Goal: Information Seeking & Learning: Understand process/instructions

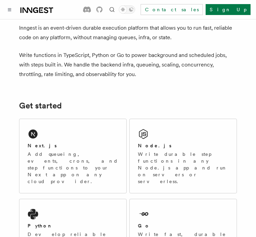
scroll to position [30, 0]
click at [61, 141] on div "Next.js Add queueing, events, crons, and step functions to your Next app on any…" at bounding box center [72, 156] width 107 height 74
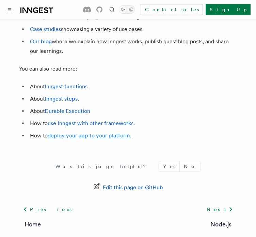
scroll to position [4019, 0]
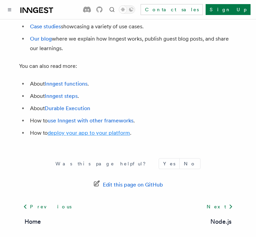
click at [84, 129] on link "deploy your app to your platform" at bounding box center [89, 132] width 82 height 6
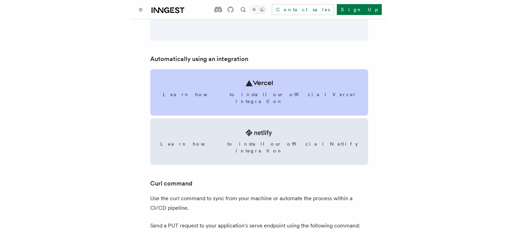
scroll to position [809, 0]
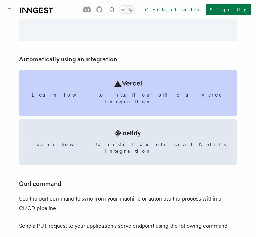
click at [138, 88] on link "Learn how to install our official Vercel integration" at bounding box center [128, 92] width 218 height 46
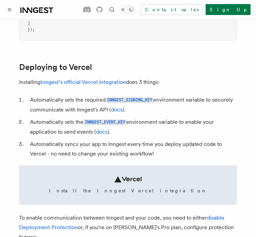
scroll to position [291, 0]
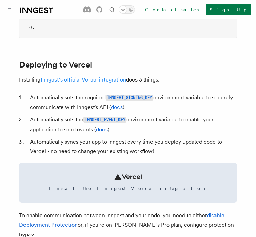
click at [94, 83] on link "Inngest's official Vercel integration" at bounding box center [83, 79] width 85 height 6
drag, startPoint x: 71, startPoint y: 109, endPoint x: 102, endPoint y: 106, distance: 30.8
click at [102, 106] on li "Automatically sets the required INNGEST_SIGNING_KEY environment variable to sec…" at bounding box center [132, 102] width 209 height 19
click at [92, 112] on li "Automatically sets the required INNGEST_SIGNING_KEY environment variable to sec…" at bounding box center [132, 102] width 209 height 19
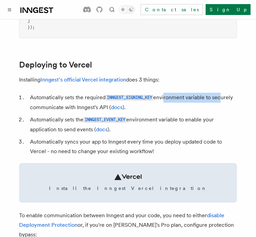
drag, startPoint x: 164, startPoint y: 107, endPoint x: 221, endPoint y: 107, distance: 56.2
click at [221, 107] on li "Automatically sets the required INNGEST_SIGNING_KEY environment variable to sec…" at bounding box center [132, 102] width 209 height 19
click at [180, 112] on li "Automatically sets the required INNGEST_SIGNING_KEY environment variable to sec…" at bounding box center [132, 102] width 209 height 19
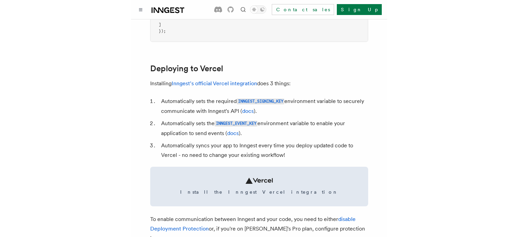
scroll to position [287, 0]
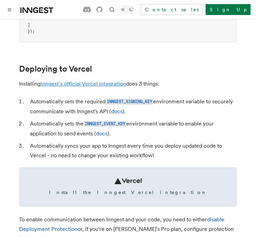
click at [112, 87] on link "Inngest's official Vercel integration" at bounding box center [83, 83] width 85 height 6
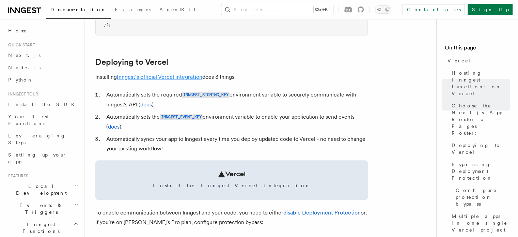
click at [160, 76] on link "Inngest's official Vercel integration" at bounding box center [159, 77] width 85 height 6
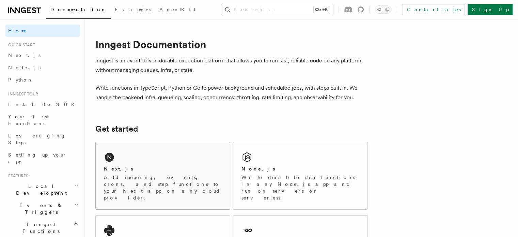
click at [159, 162] on div "Next.js Add queueing, events, crons, and step functions to your Next app on any…" at bounding box center [163, 175] width 134 height 67
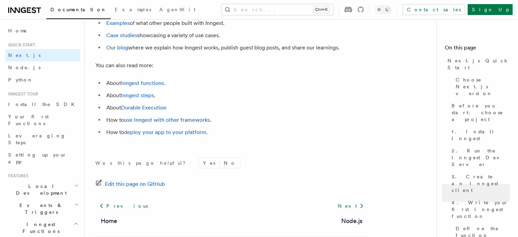
scroll to position [4351, 0]
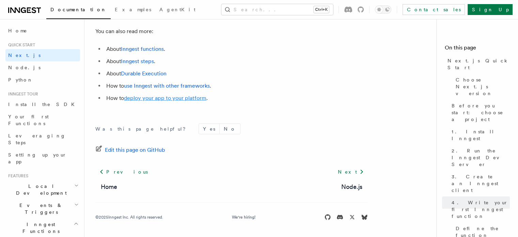
click at [175, 98] on link "deploy your app to your platform" at bounding box center [165, 98] width 82 height 6
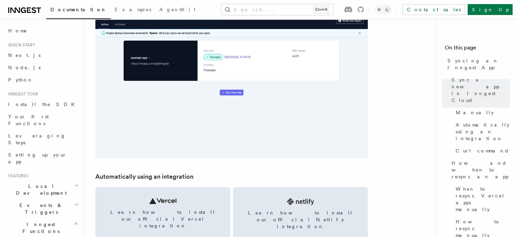
scroll to position [805, 0]
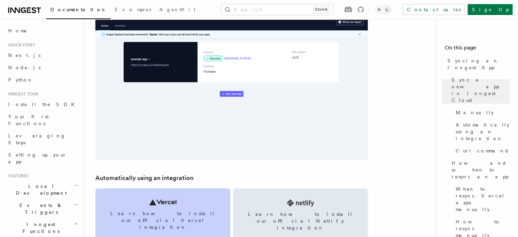
click at [162, 203] on icon at bounding box center [162, 202] width 27 height 6
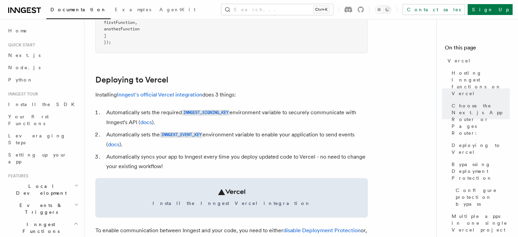
scroll to position [267, 0]
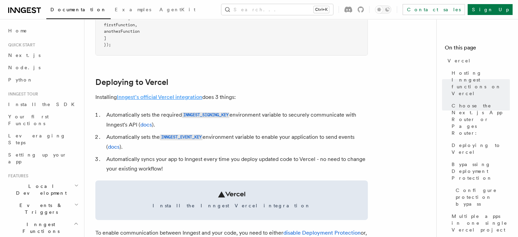
click at [160, 95] on link "Inngest's official Vercel integration" at bounding box center [159, 97] width 85 height 6
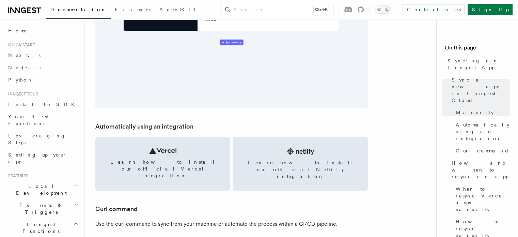
scroll to position [856, 0]
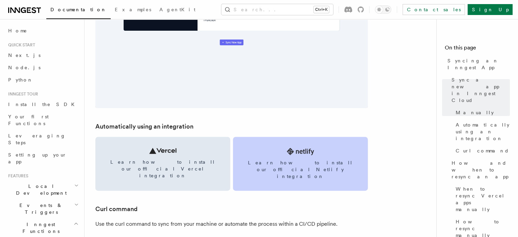
click at [257, 154] on link "Learn how to install our official Netlify integration" at bounding box center [300, 163] width 135 height 54
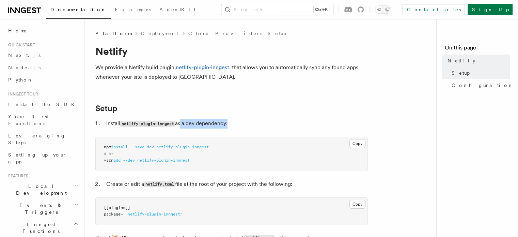
drag, startPoint x: 183, startPoint y: 123, endPoint x: 230, endPoint y: 122, distance: 47.7
click at [230, 122] on li "Install netlify-plugin-inngest as a dev dependency:" at bounding box center [235, 123] width 263 height 10
click at [245, 121] on li "Install netlify-plugin-inngest as a dev dependency:" at bounding box center [235, 123] width 263 height 10
drag, startPoint x: 220, startPoint y: 148, endPoint x: 102, endPoint y: 142, distance: 117.9
click at [102, 142] on pre "npm install --save-dev netlify-plugin-inngest # or yarn add --dev netlify-plugi…" at bounding box center [232, 154] width 272 height 34
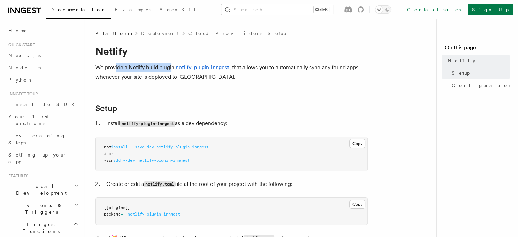
drag, startPoint x: 115, startPoint y: 69, endPoint x: 171, endPoint y: 69, distance: 55.5
click at [171, 69] on p "We provide a Netlify build plugin, netlify-plugin-inngest , that allows you to …" at bounding box center [231, 72] width 272 height 19
click at [214, 75] on p "We provide a Netlify build plugin, netlify-plugin-inngest , that allows you to …" at bounding box center [231, 72] width 272 height 19
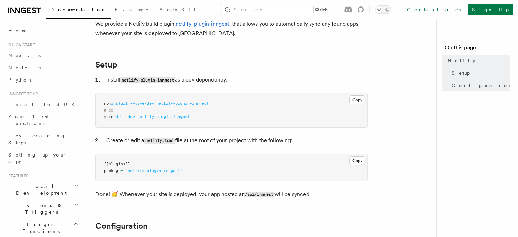
scroll to position [49, 0]
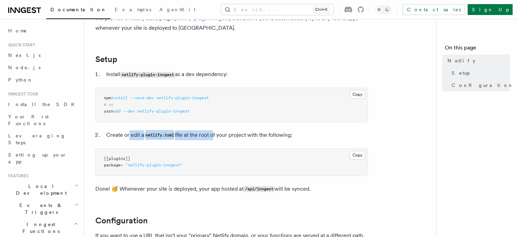
drag, startPoint x: 129, startPoint y: 133, endPoint x: 215, endPoint y: 130, distance: 86.2
click at [215, 130] on li "Create or edit a netlify.toml file at the root of your project with the followi…" at bounding box center [235, 135] width 263 height 10
click at [195, 137] on li "Create or edit a netlify.toml file at the root of your project with the followi…" at bounding box center [235, 135] width 263 height 10
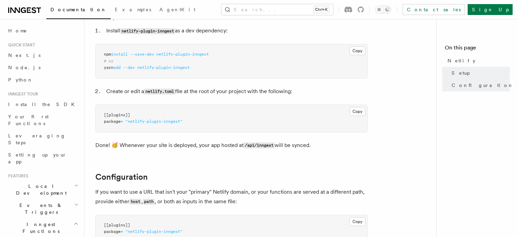
scroll to position [95, 0]
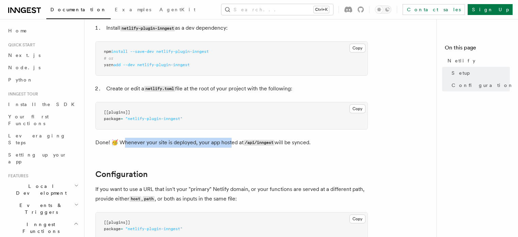
drag, startPoint x: 125, startPoint y: 141, endPoint x: 232, endPoint y: 146, distance: 107.3
click at [232, 146] on p "Done! 🥳 Whenever your site is deployed, your app hosted at /api/inngest will be…" at bounding box center [231, 143] width 272 height 10
click at [209, 154] on article "Platform Deployment Cloud Providers Setup Netlify We provide a Netlify build pl…" at bounding box center [262, 168] width 335 height 466
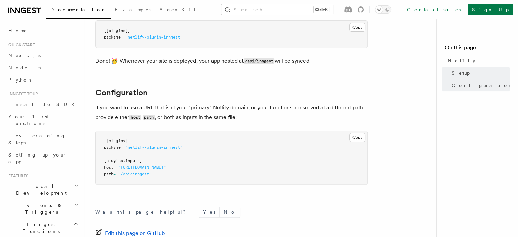
scroll to position [178, 0]
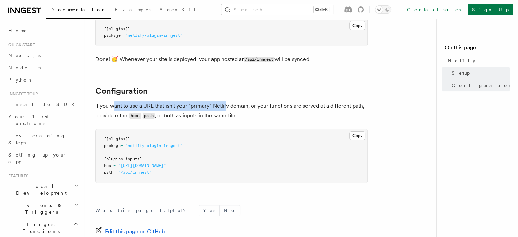
drag, startPoint x: 113, startPoint y: 110, endPoint x: 227, endPoint y: 108, distance: 114.0
click at [227, 108] on p "If you want to use a URL that isn't your "primary" Netlify domain, or your func…" at bounding box center [231, 110] width 272 height 19
click at [206, 119] on p "If you want to use a URL that isn't your "primary" Netlify domain, or your func…" at bounding box center [231, 110] width 272 height 19
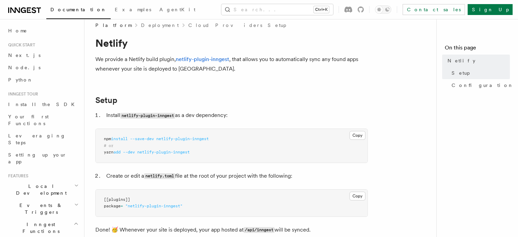
scroll to position [0, 0]
